Goal: Find specific page/section: Find specific page/section

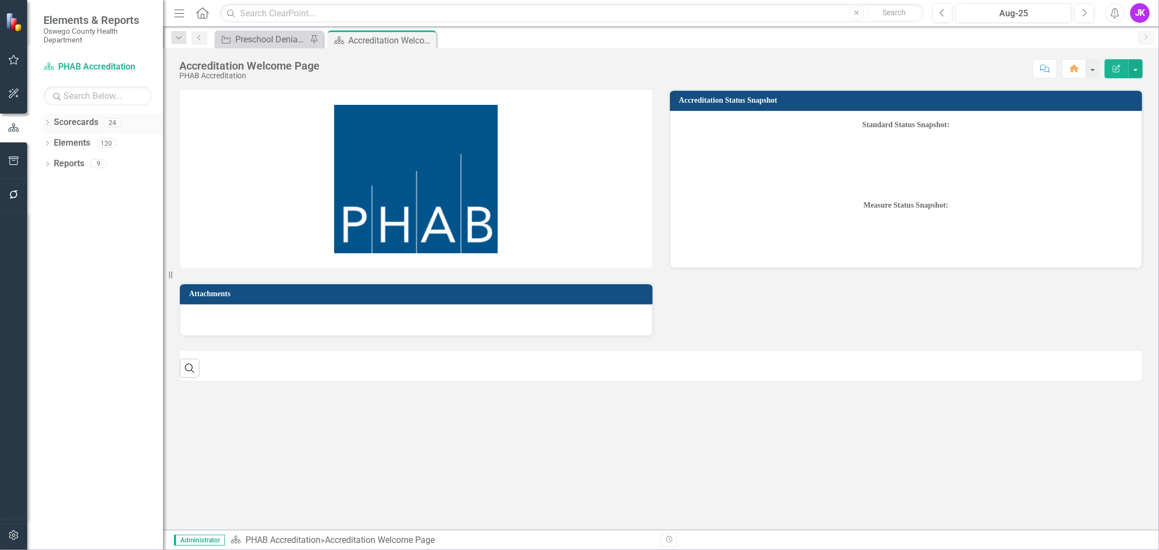
click at [47, 120] on div "Dropdown" at bounding box center [47, 124] width 8 height 9
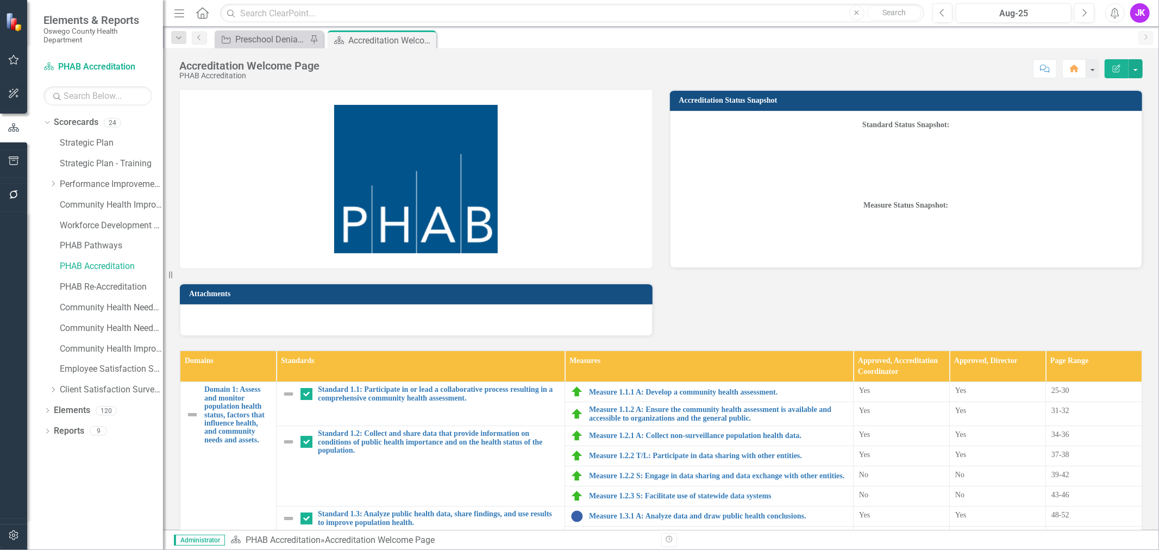
click at [42, 117] on div "Dropdown Scorecards 24 Strategic Plan Strategic Plan - Training Dropdown Perfor…" at bounding box center [95, 332] width 136 height 436
click at [49, 122] on div "Dropdown" at bounding box center [45, 122] width 9 height 8
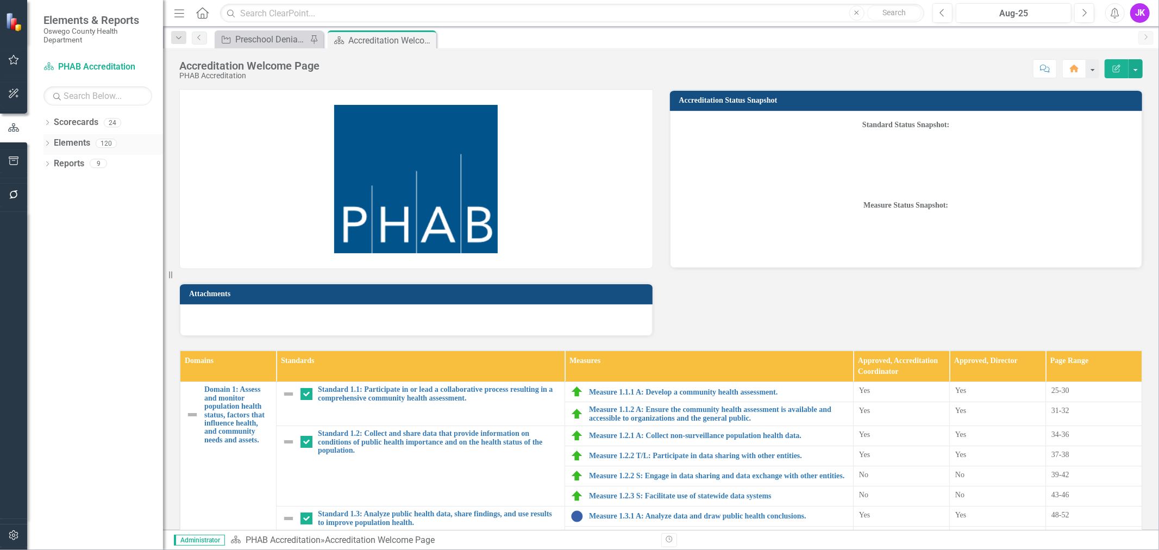
click at [49, 142] on icon "Dropdown" at bounding box center [47, 144] width 8 height 6
click at [49, 143] on div "Dropdown" at bounding box center [45, 143] width 9 height 8
click at [451, 11] on input "text" at bounding box center [572, 13] width 704 height 19
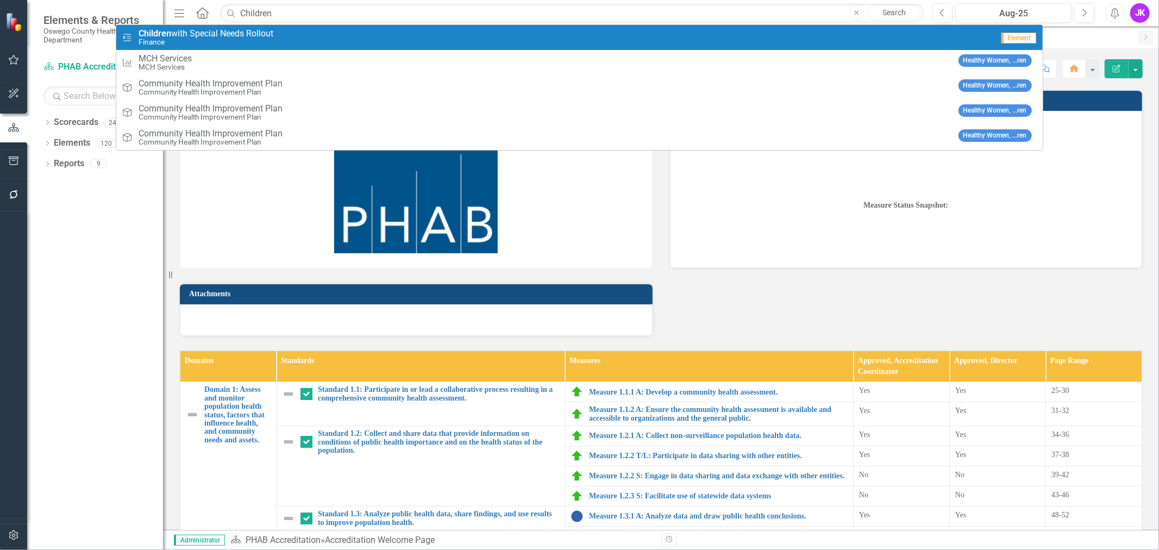
click at [285, 37] on div "Milestone Children with Special Needs Rollout Finance" at bounding box center [557, 38] width 871 height 18
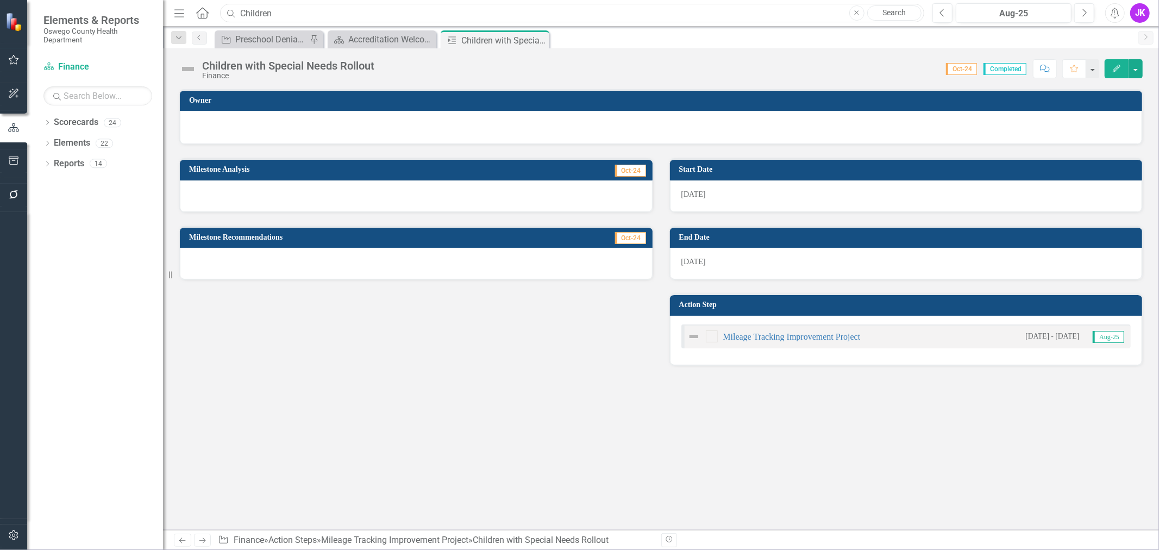
drag, startPoint x: 328, startPoint y: 9, endPoint x: 225, endPoint y: 2, distance: 103.0
click at [225, 2] on div "Menu Home Search Children Close Search Previous Aug-25 Next Alerts JK User Edit…" at bounding box center [661, 13] width 996 height 27
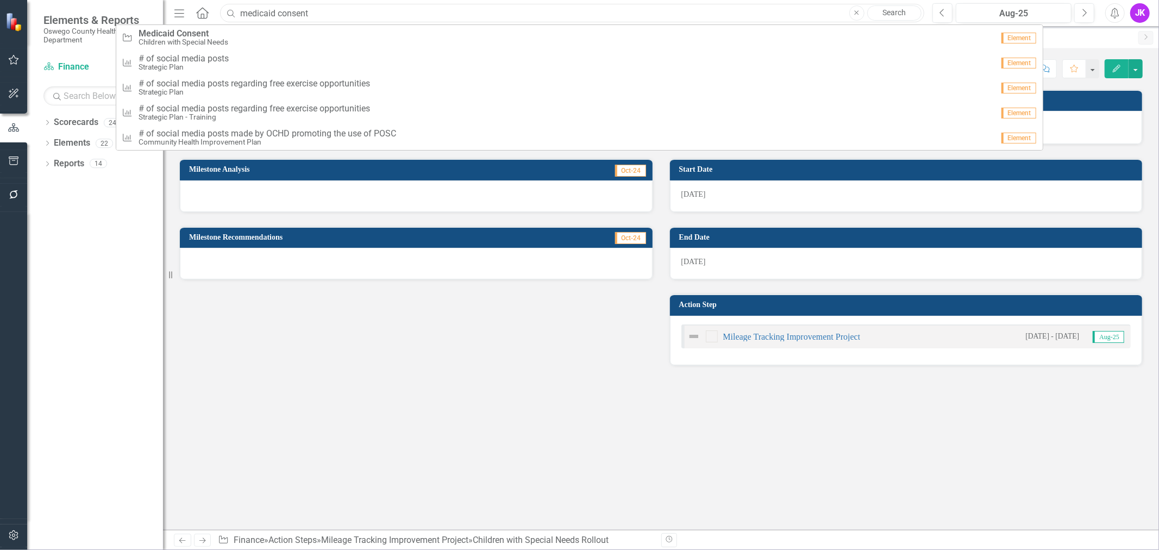
type input "medicaid consent"
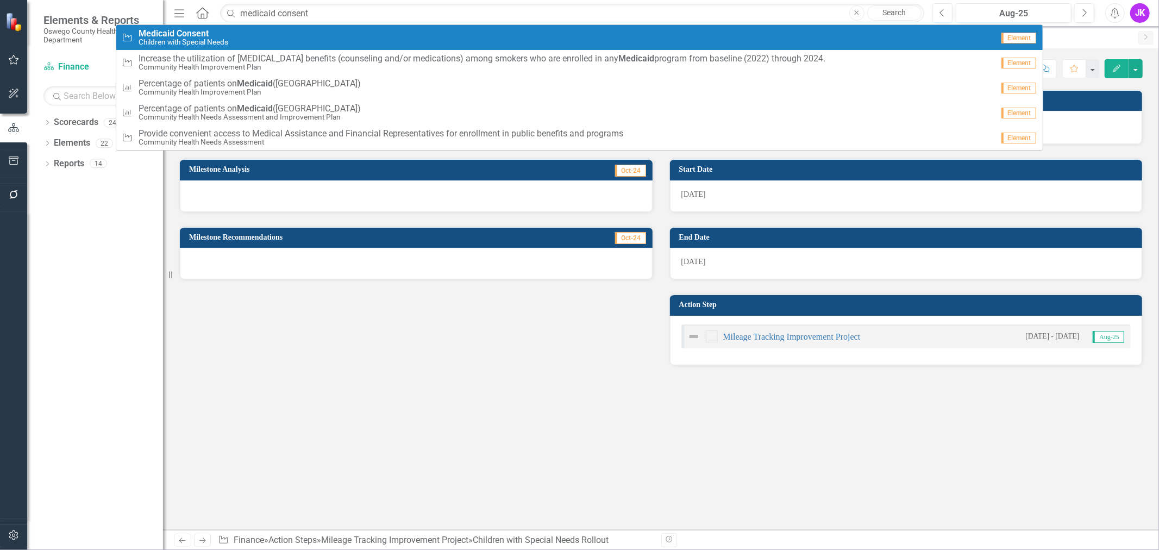
click at [174, 35] on span "Medicaid Consent" at bounding box center [184, 34] width 90 height 10
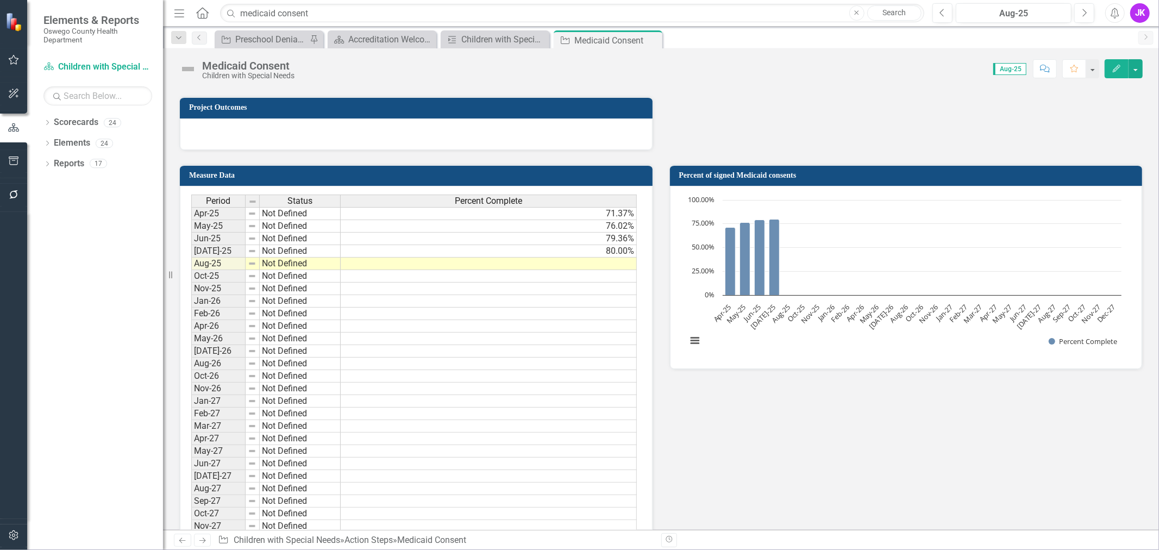
scroll to position [724, 0]
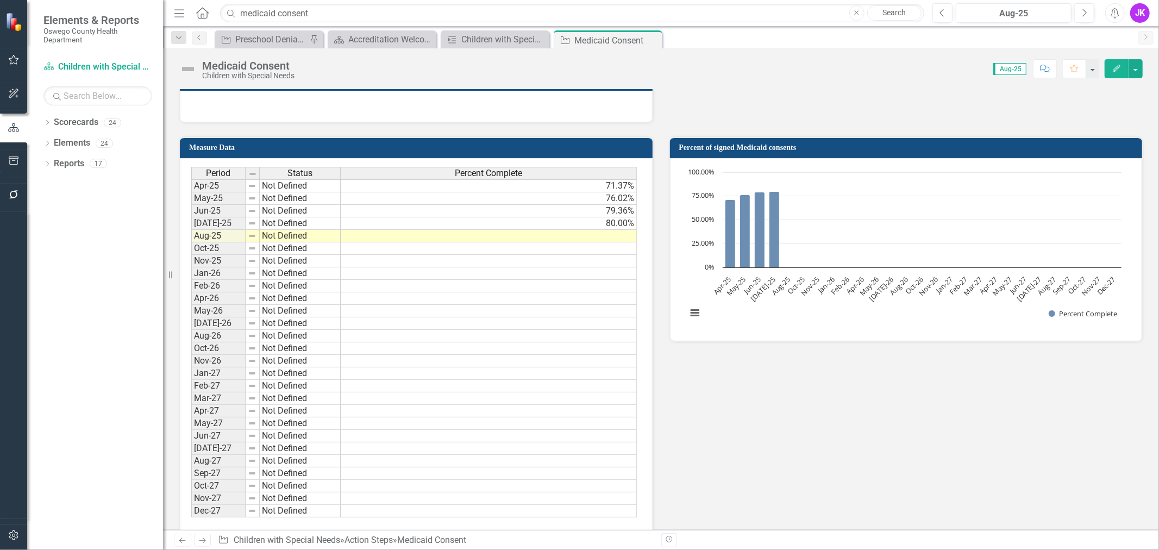
click at [1138, 17] on div "JK" at bounding box center [1140, 13] width 20 height 20
click at [1098, 155] on link "Logout Log Out" at bounding box center [1106, 157] width 86 height 20
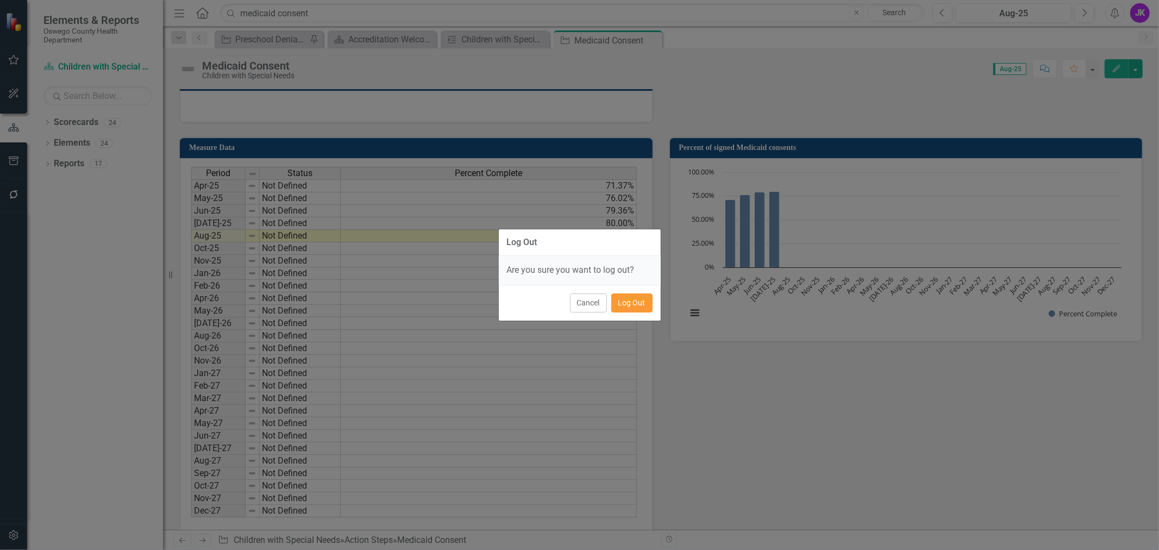
click at [636, 304] on button "Log Out" at bounding box center [631, 302] width 41 height 19
